Goal: Find specific page/section: Find specific page/section

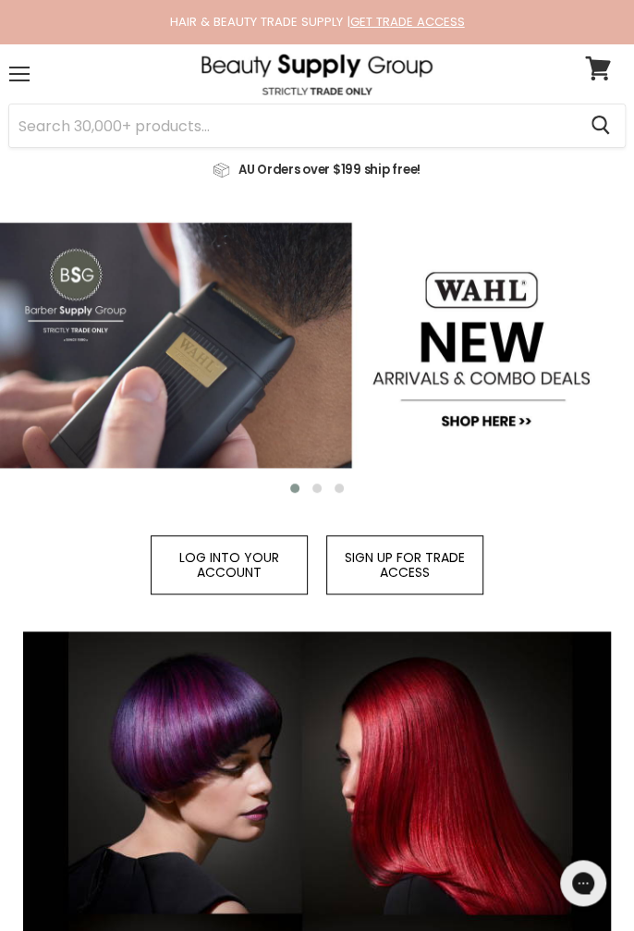
click at [11, 78] on div "Menu" at bounding box center [19, 74] width 39 height 43
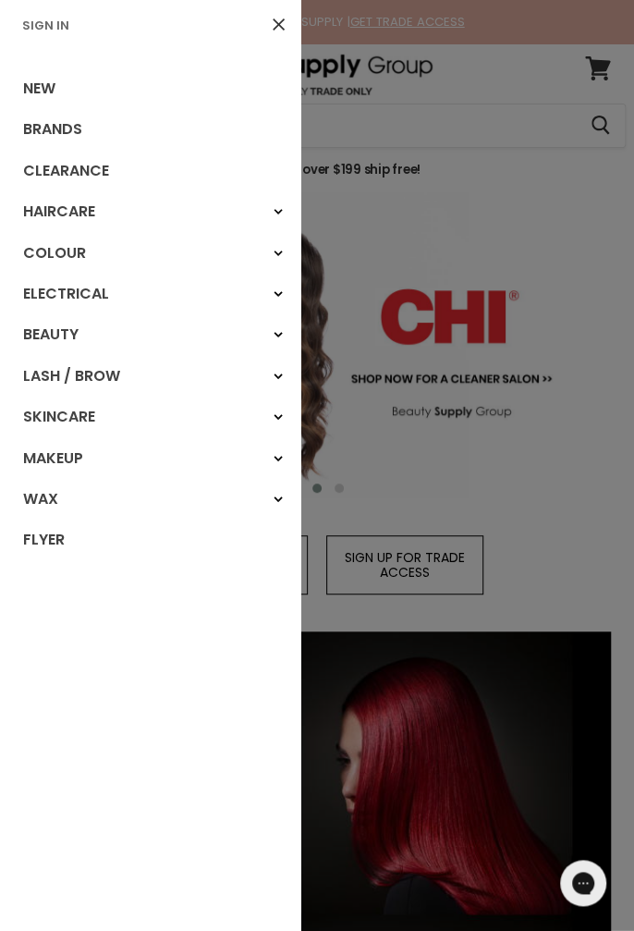
click at [45, 419] on link "Skincare" at bounding box center [150, 417] width 300 height 41
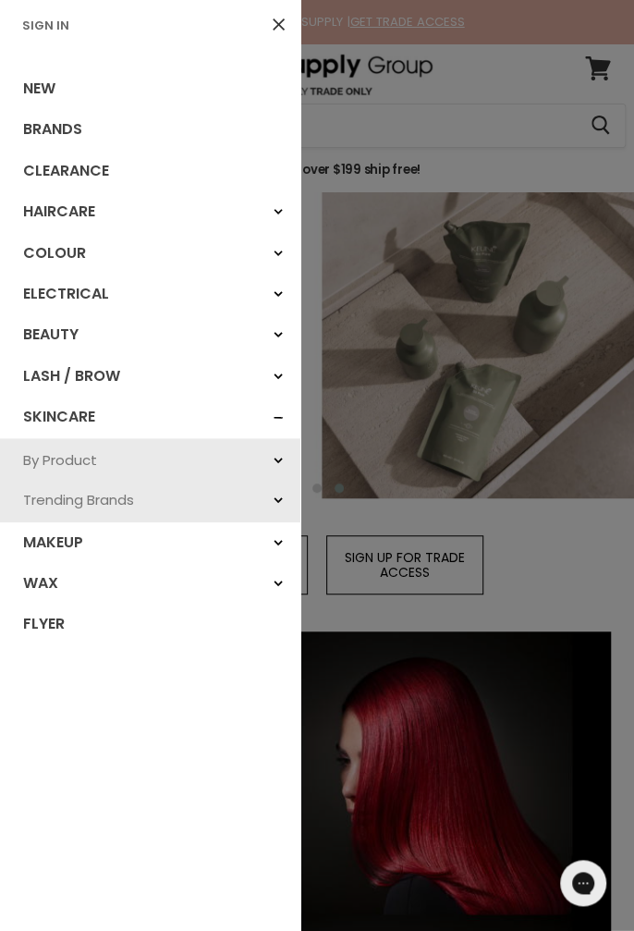
click at [270, 474] on div "By Product" at bounding box center [278, 460] width 33 height 33
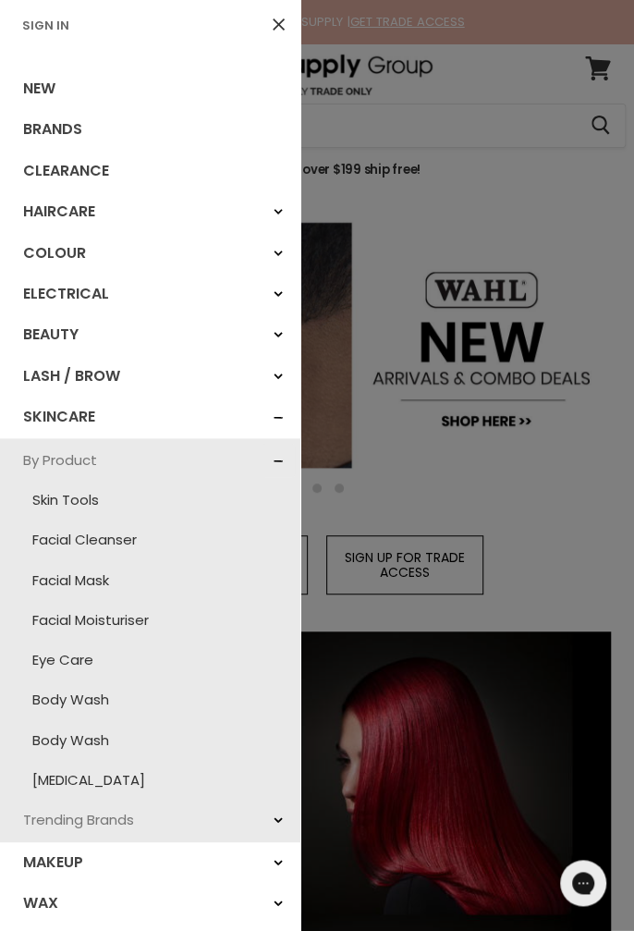
click at [53, 503] on link "Skin Tools" at bounding box center [150, 500] width 282 height 40
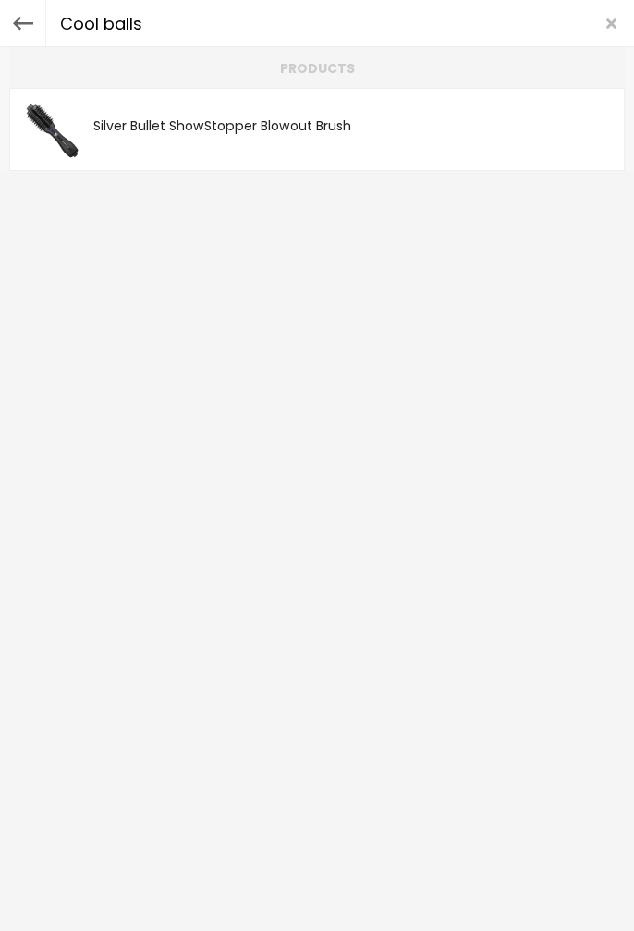
type input "Cool balls"
